Goal: Task Accomplishment & Management: Manage account settings

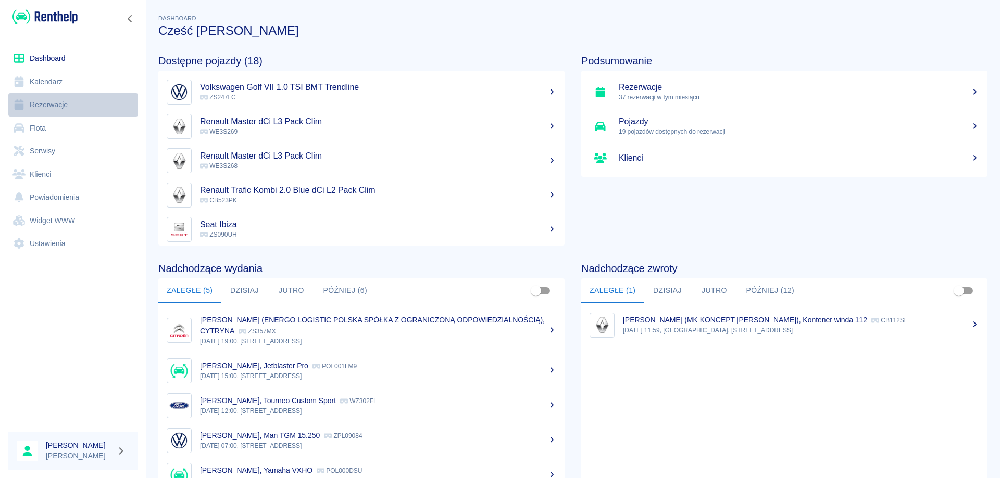
click at [49, 99] on link "Rezerwacje" at bounding box center [73, 104] width 130 height 23
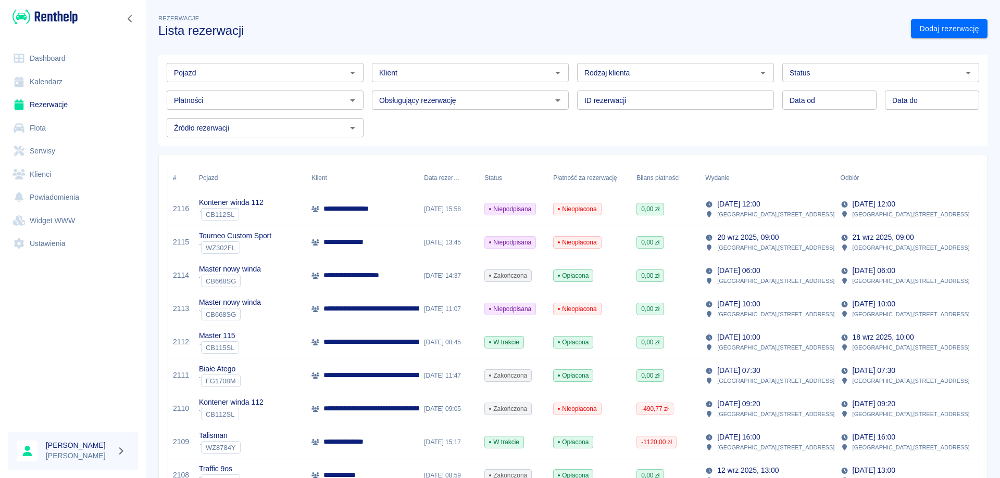
click at [732, 209] on p "[DATE] 12:00" at bounding box center [738, 204] width 43 height 11
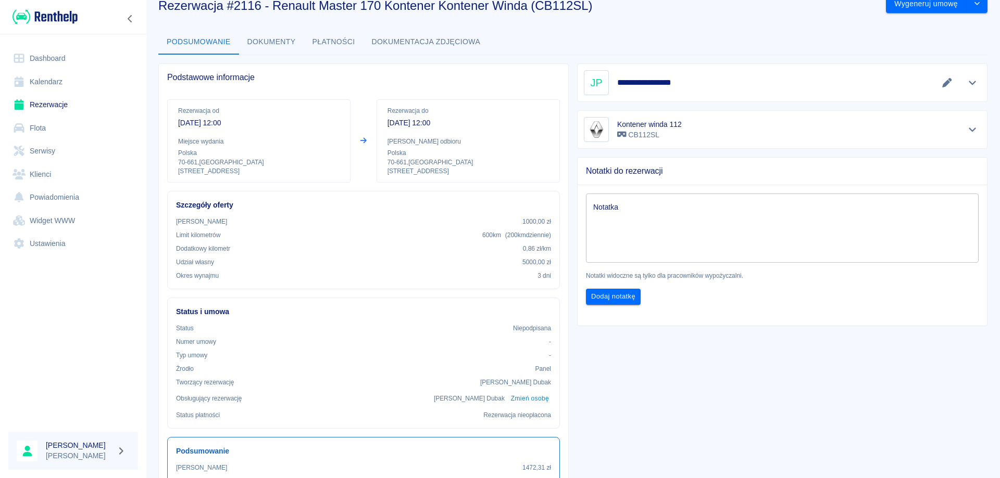
scroll to position [24, 0]
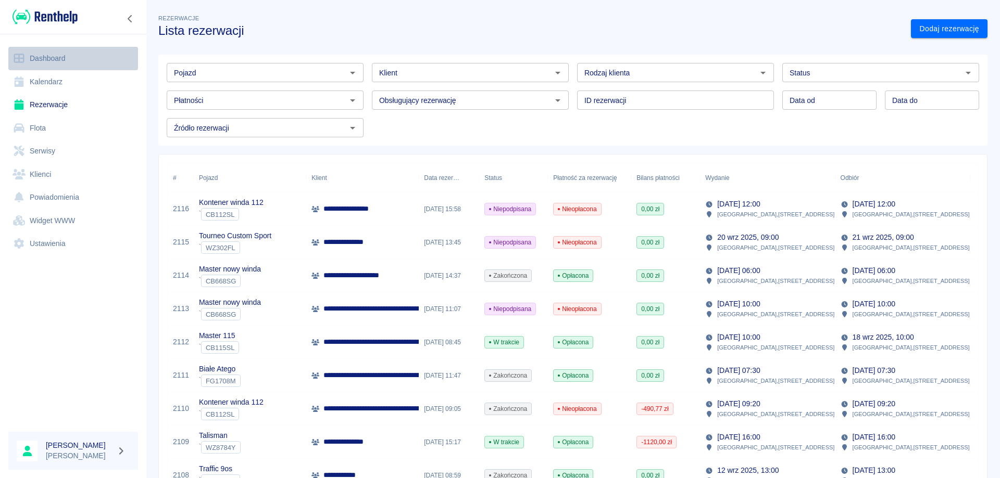
click at [52, 57] on link "Dashboard" at bounding box center [73, 58] width 130 height 23
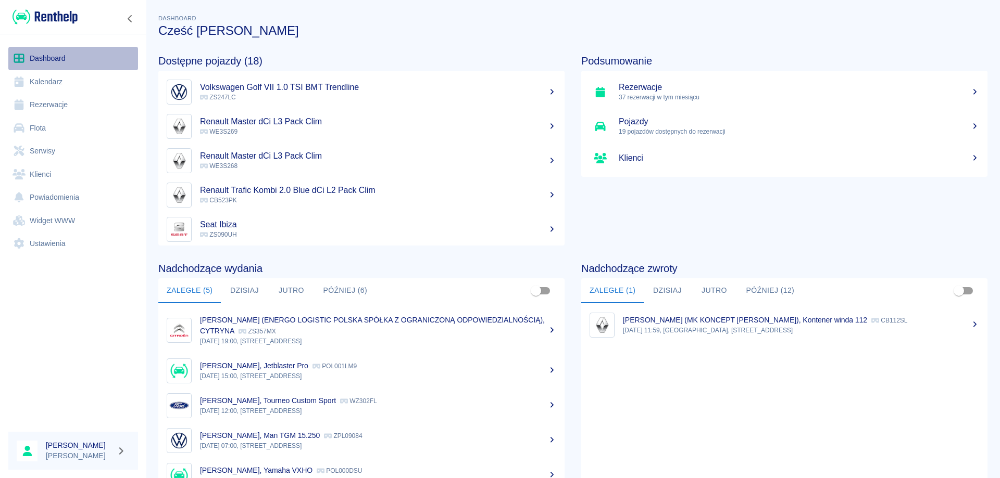
click at [37, 61] on link "Dashboard" at bounding box center [73, 58] width 130 height 23
click at [44, 109] on link "Rezerwacje" at bounding box center [73, 104] width 130 height 23
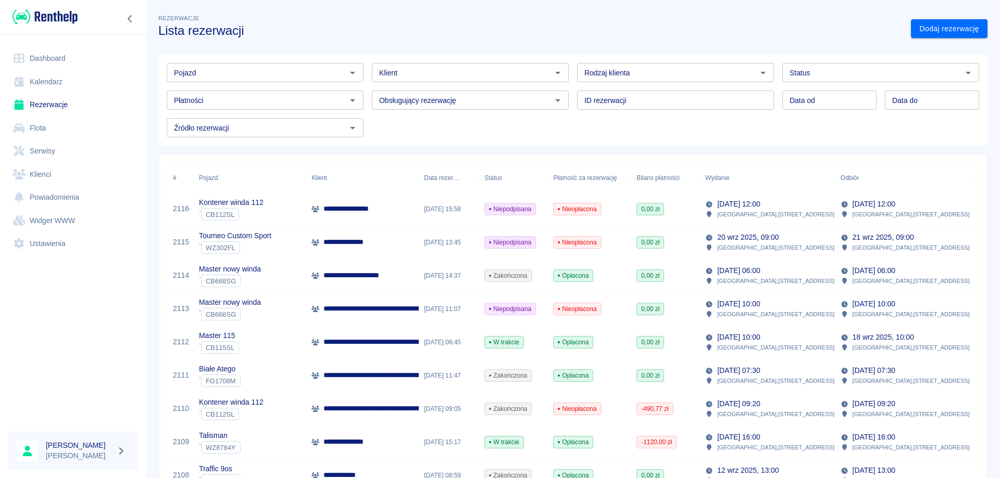
click at [373, 341] on p "**********" at bounding box center [414, 342] width 182 height 11
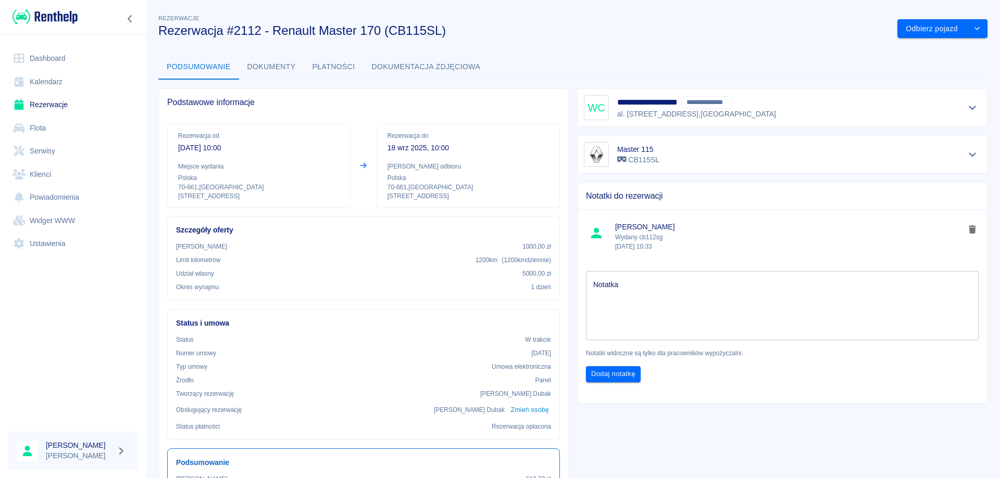
click at [346, 61] on button "Płatności" at bounding box center [333, 67] width 59 height 25
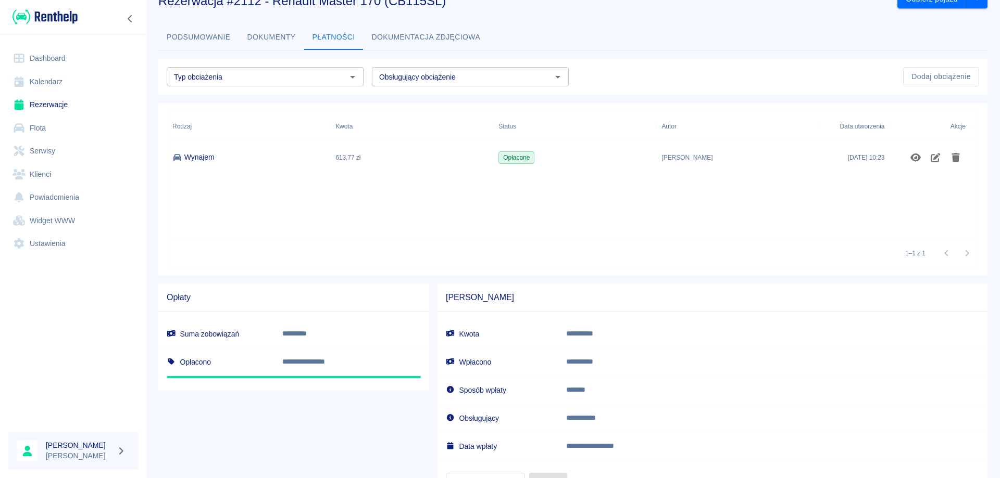
scroll to position [78, 0]
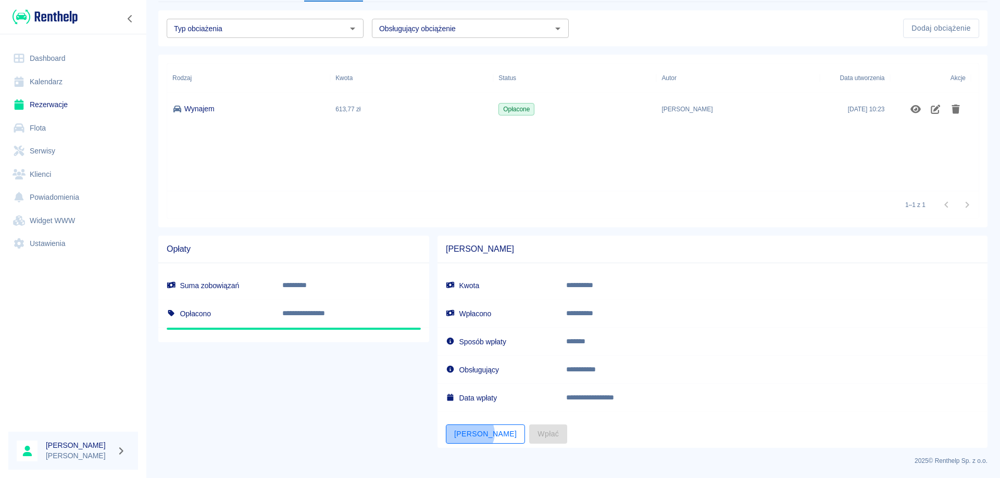
click at [467, 434] on button "[PERSON_NAME]" at bounding box center [485, 434] width 79 height 19
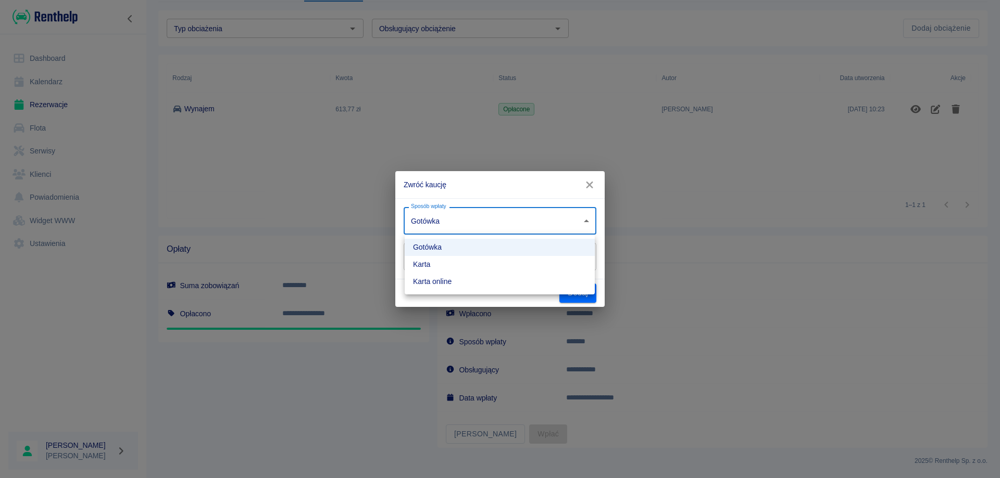
click at [487, 223] on body "**********" at bounding box center [500, 239] width 1000 height 478
click at [448, 279] on li "Karta online" at bounding box center [500, 281] width 190 height 17
type input "online_card_authorization"
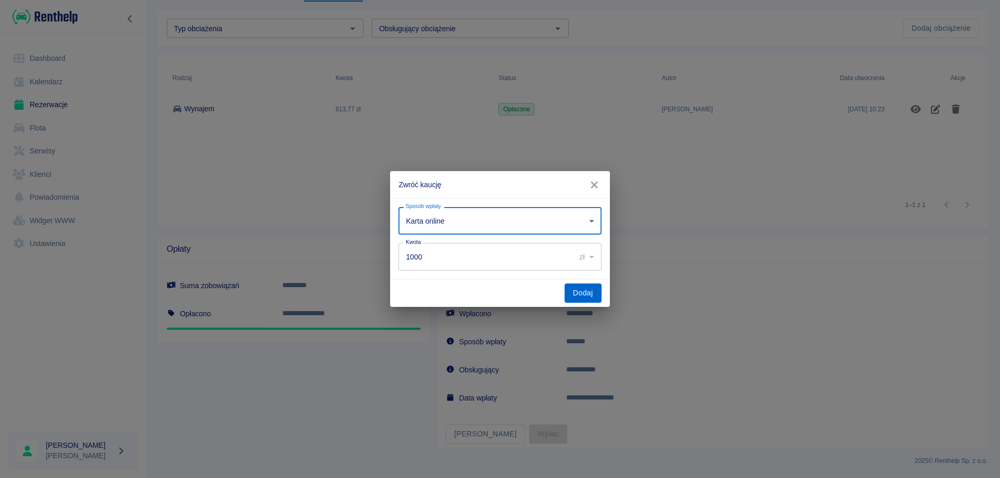
click at [577, 296] on button "Dodaj" at bounding box center [582, 293] width 37 height 19
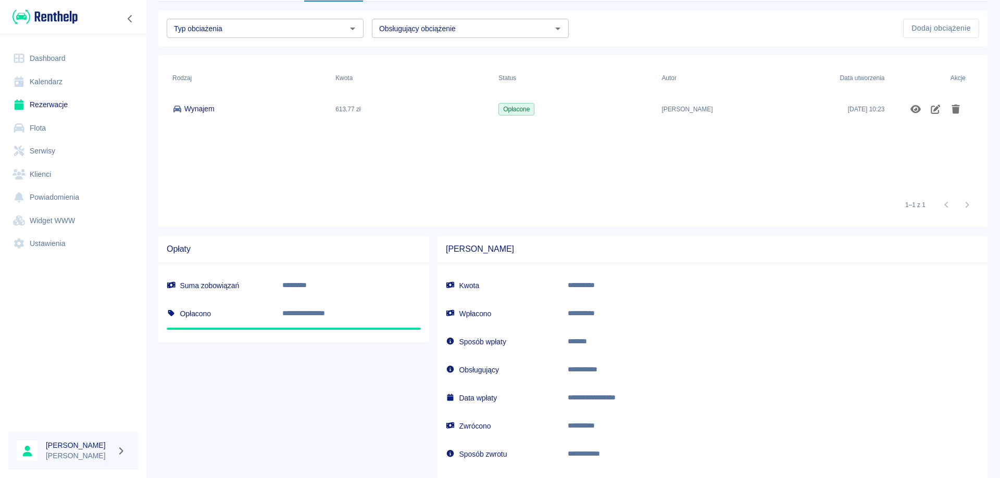
click at [47, 111] on link "Rezerwacje" at bounding box center [73, 104] width 130 height 23
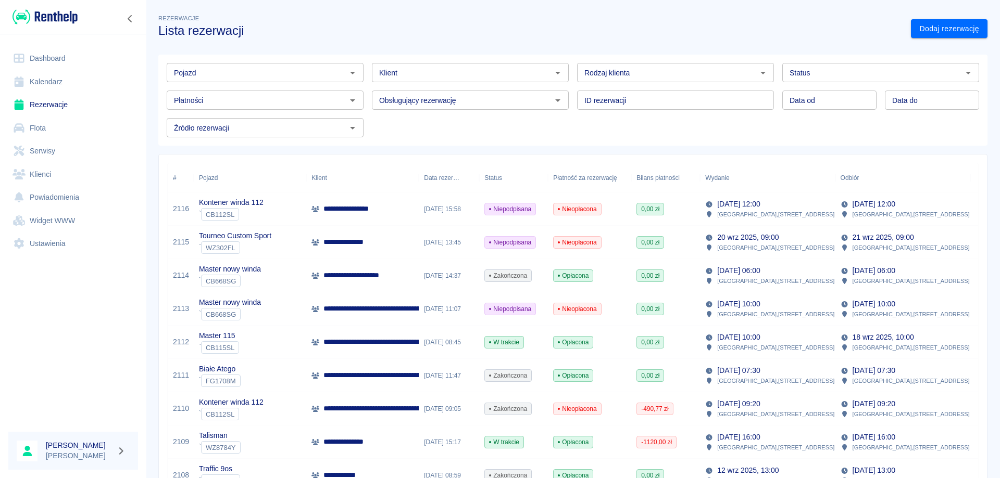
scroll to position [156, 0]
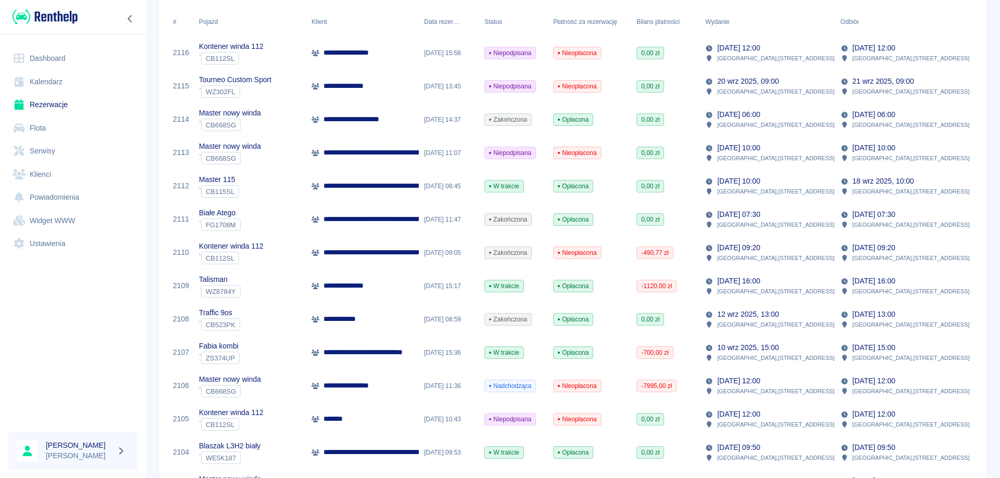
click at [372, 213] on div "**********" at bounding box center [362, 219] width 112 height 33
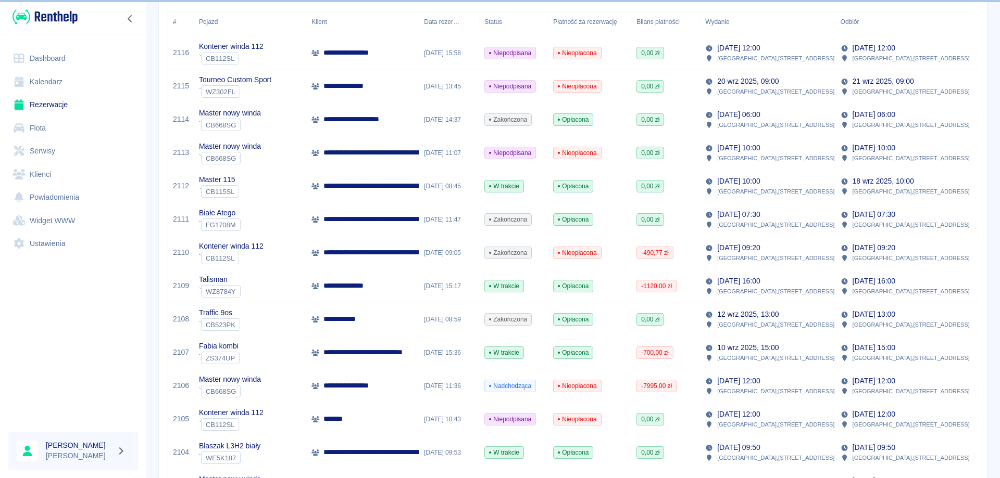
click at [337, 223] on p "**********" at bounding box center [433, 219] width 220 height 11
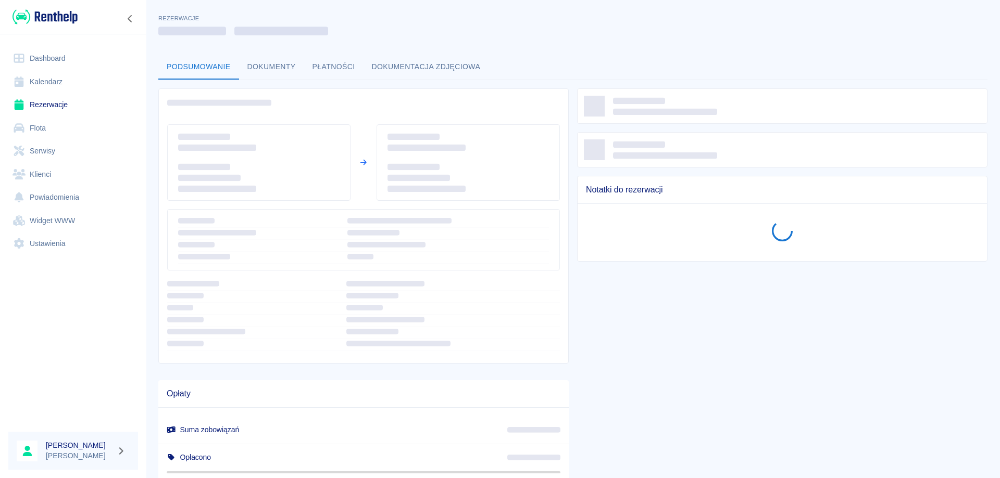
click at [336, 215] on div at bounding box center [359, 236] width 379 height 56
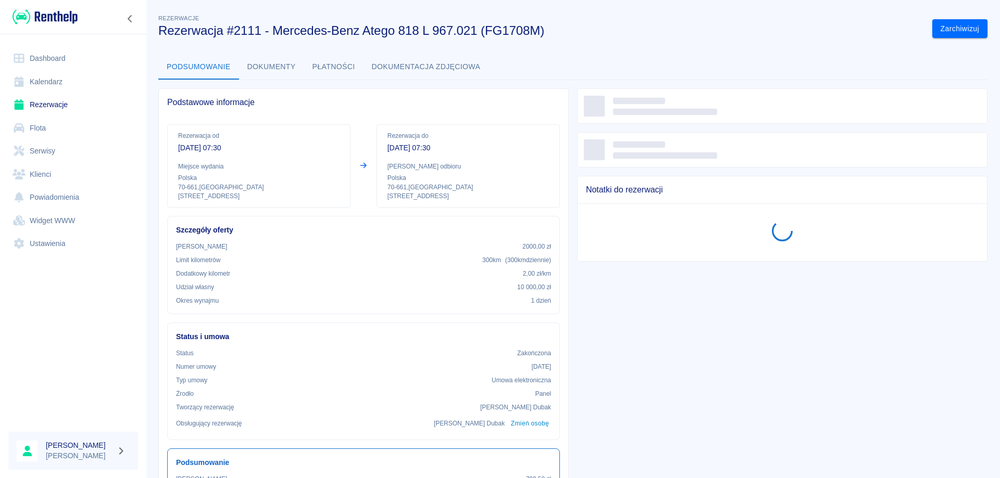
click at [336, 215] on div "Szczegóły oferty Kaucja 2000,00 zł Limit kilometrów 300 km ( 300 km dziennie ) …" at bounding box center [359, 261] width 401 height 107
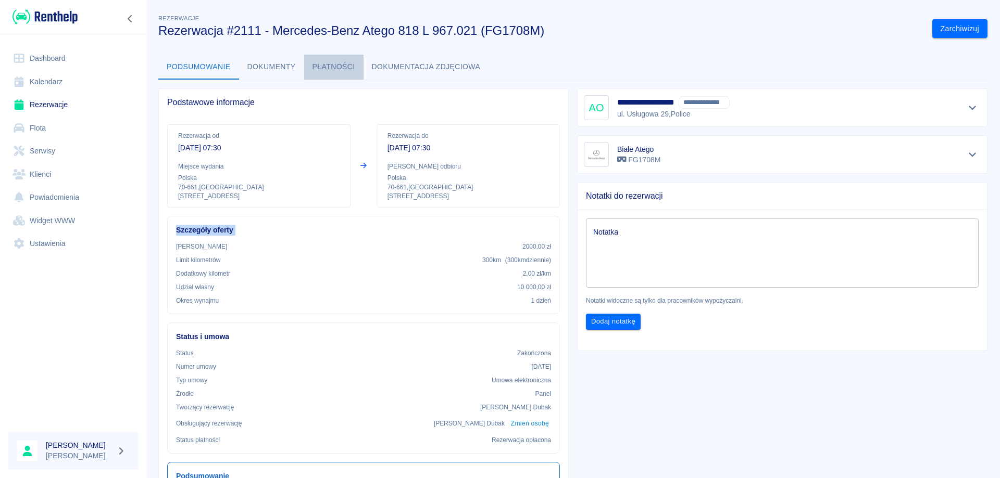
click at [342, 70] on button "Płatności" at bounding box center [333, 67] width 59 height 25
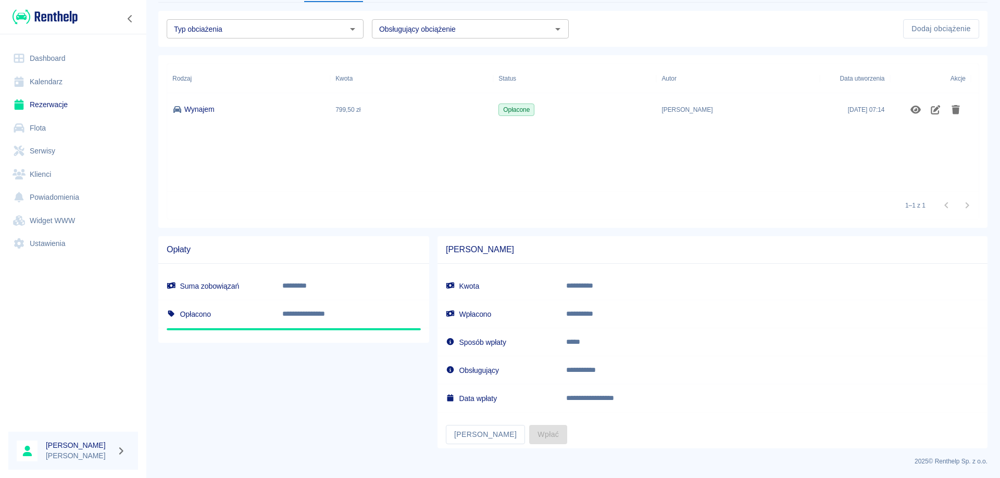
scroll to position [78, 0]
click at [463, 432] on button "[PERSON_NAME]" at bounding box center [485, 434] width 79 height 19
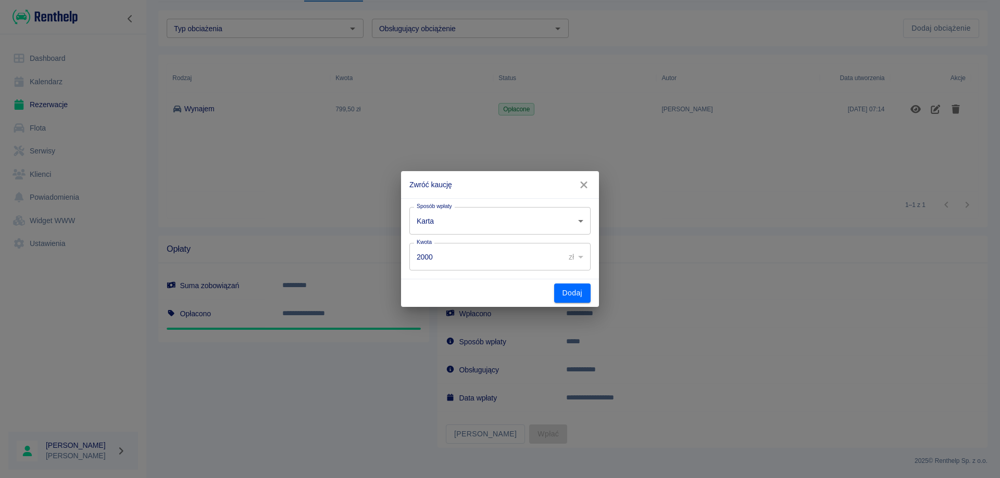
click at [455, 219] on body "**********" at bounding box center [500, 239] width 1000 height 478
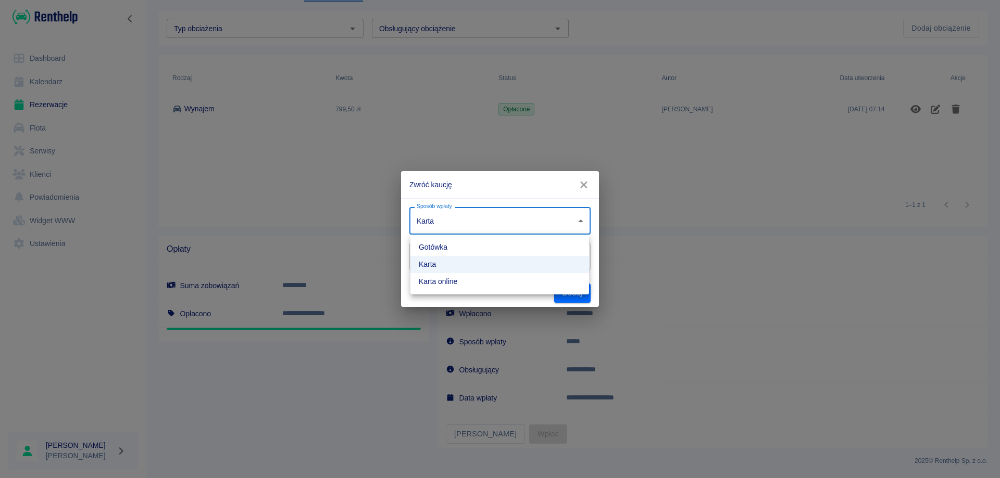
click at [462, 278] on li "Karta online" at bounding box center [499, 281] width 179 height 17
type input "online_card_authorization"
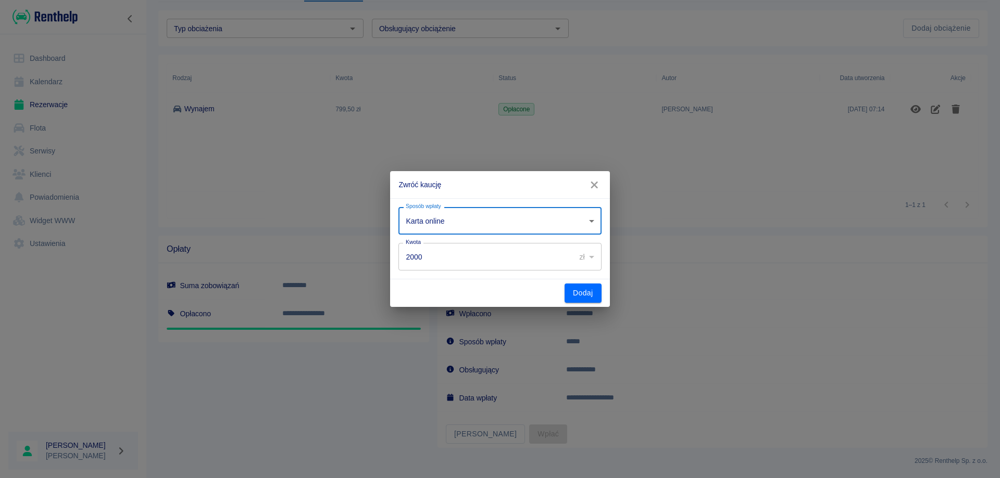
click at [452, 258] on input "2000" at bounding box center [482, 257] width 169 height 28
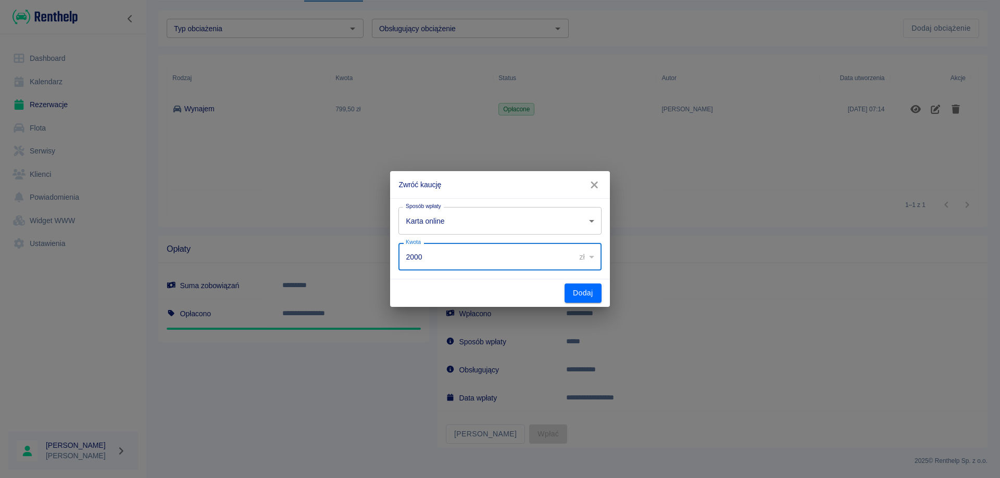
click at [452, 258] on input "2000" at bounding box center [482, 257] width 169 height 28
type input "1872"
click at [571, 293] on button "Dodaj" at bounding box center [582, 293] width 37 height 19
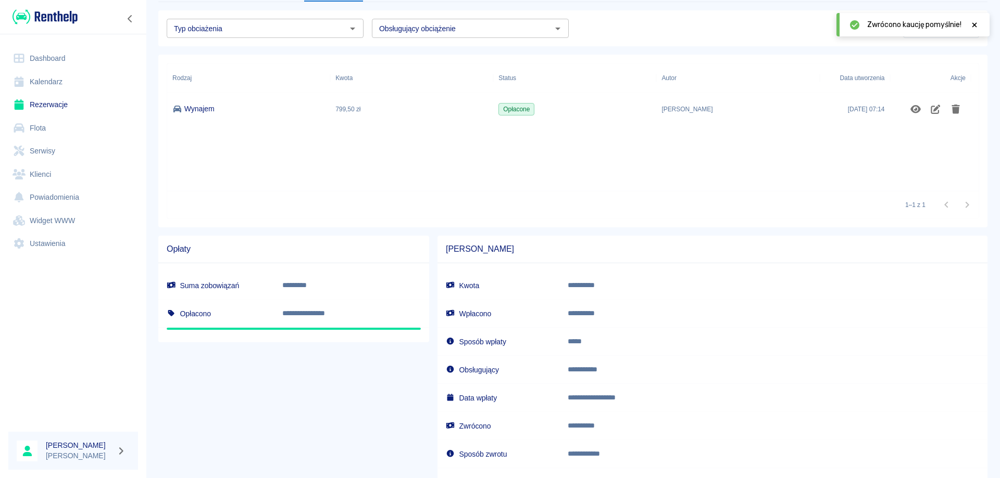
click at [43, 106] on link "Rezerwacje" at bounding box center [73, 104] width 130 height 23
